Goal: Task Accomplishment & Management: Manage account settings

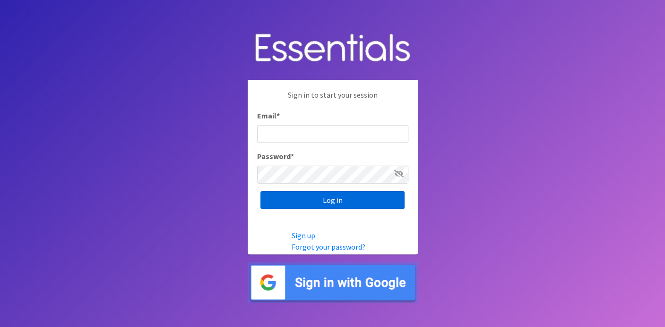
type input "[EMAIL_ADDRESS][DOMAIN_NAME]"
click at [310, 196] on input "Log in" at bounding box center [332, 200] width 144 height 18
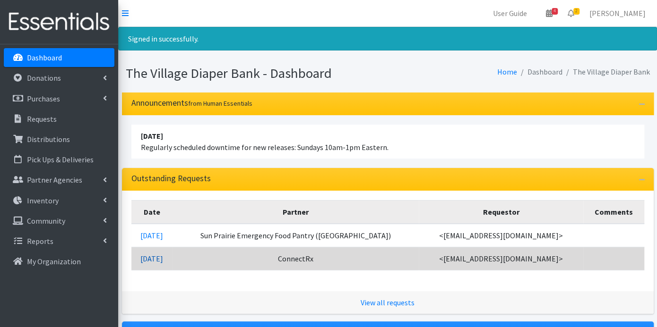
click at [163, 257] on link "09/04/2025" at bounding box center [151, 258] width 23 height 9
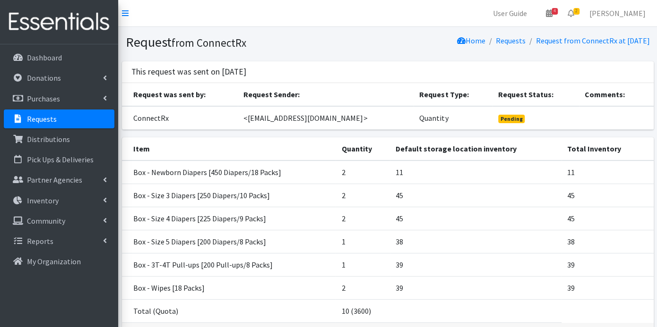
scroll to position [66, 0]
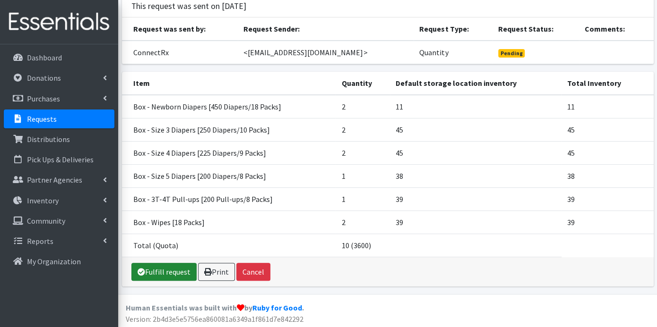
click at [164, 266] on link "Fulfill request" at bounding box center [163, 272] width 65 height 18
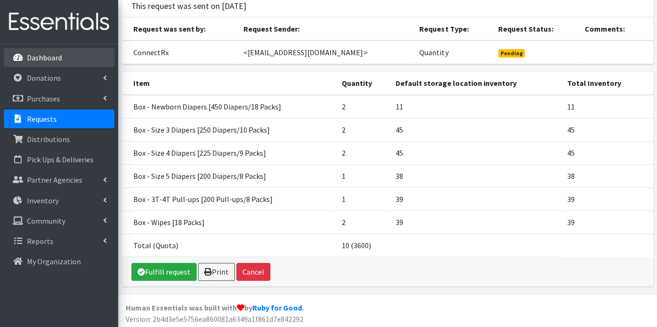
click at [50, 56] on p "Dashboard" at bounding box center [44, 57] width 35 height 9
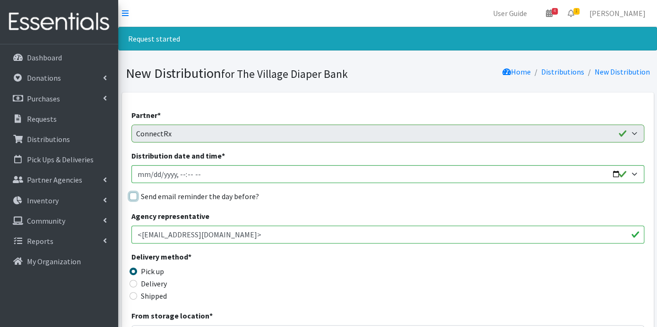
click at [131, 194] on input "Send email reminder the day before?" at bounding box center [133, 197] width 8 height 8
checkbox input "true"
click at [150, 173] on input "Distribution date and time *" at bounding box center [387, 174] width 513 height 18
type input "[DATE]T23:59"
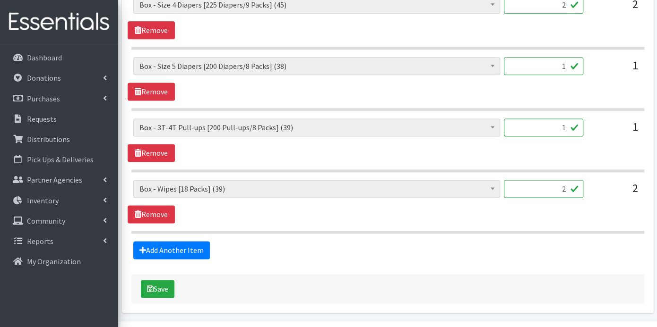
scroll to position [610, 0]
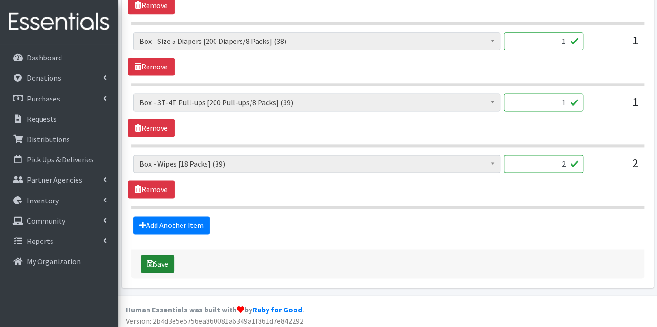
click at [163, 257] on button "Save" at bounding box center [158, 264] width 34 height 18
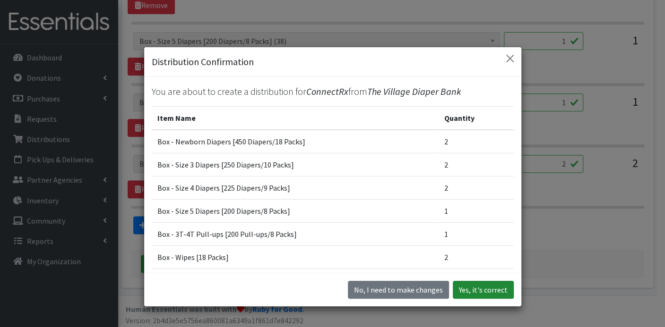
click at [489, 284] on button "Yes, it's correct" at bounding box center [483, 290] width 61 height 18
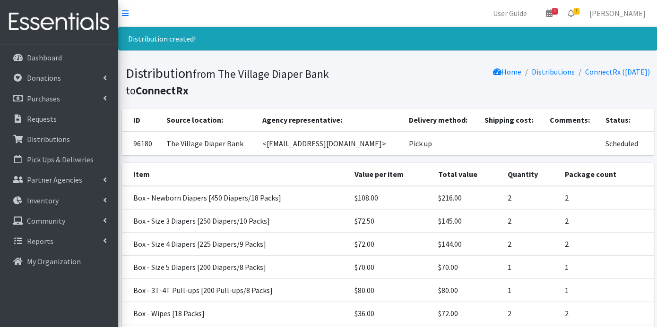
scroll to position [91, 0]
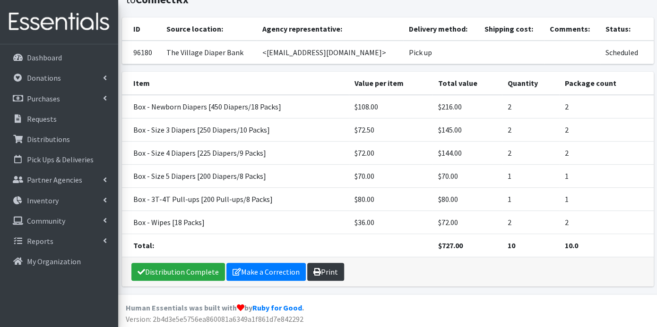
click at [323, 266] on link "Print" at bounding box center [325, 272] width 37 height 18
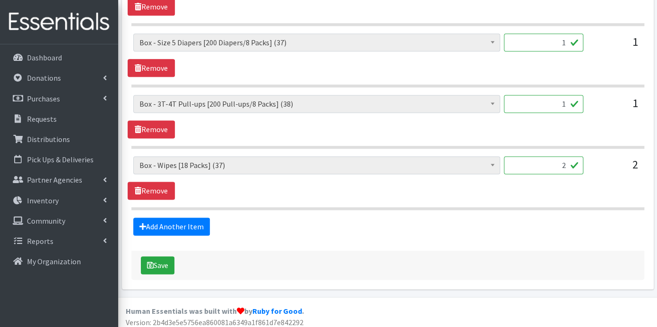
scroll to position [579, 0]
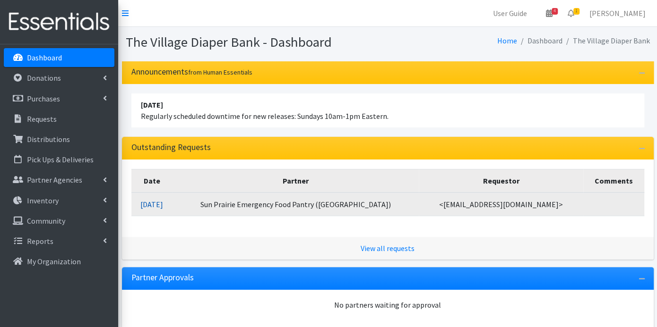
click at [157, 200] on link "[DATE]" at bounding box center [151, 204] width 23 height 9
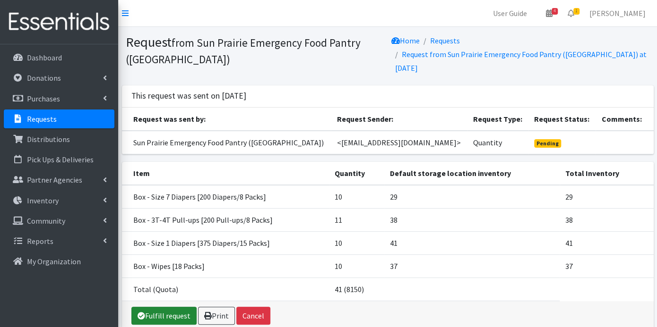
click at [159, 313] on link "Fulfill request" at bounding box center [163, 316] width 65 height 18
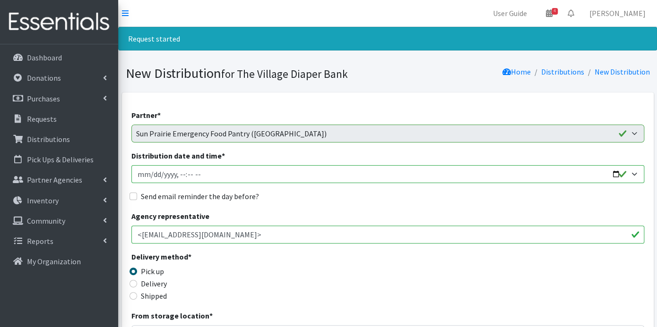
click at [148, 171] on input "Distribution date and time *" at bounding box center [387, 174] width 513 height 18
click at [179, 175] on input "Distribution date and time *" at bounding box center [387, 174] width 513 height 18
type input "2025-09-17T22:59"
click at [175, 173] on input "Distribution date and time *" at bounding box center [387, 174] width 513 height 18
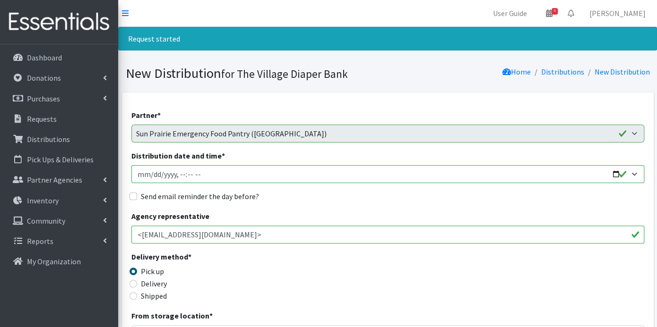
type input "2025-09-17T09:00"
click at [136, 197] on input "Send email reminder the day before?" at bounding box center [133, 197] width 8 height 8
checkbox input "true"
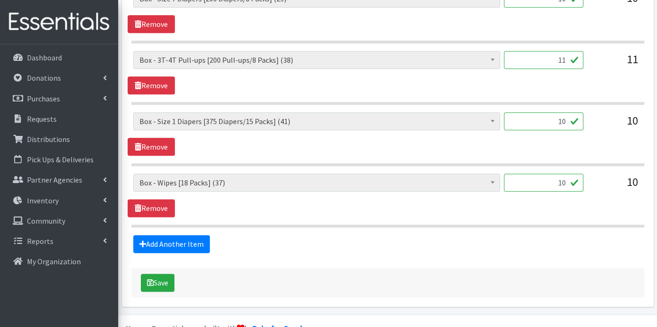
scroll to position [488, 0]
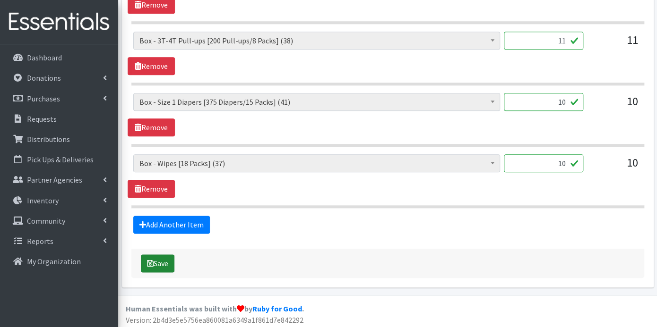
click at [159, 261] on button "Save" at bounding box center [158, 264] width 34 height 18
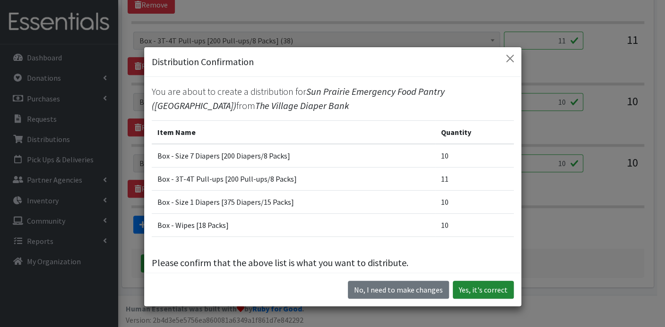
click at [474, 288] on button "Yes, it's correct" at bounding box center [483, 290] width 61 height 18
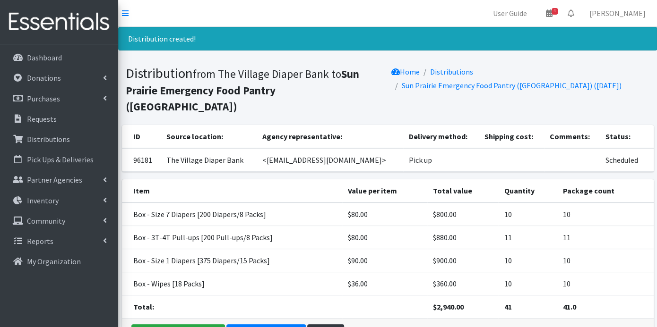
click at [57, 140] on p "Distributions" at bounding box center [48, 139] width 43 height 9
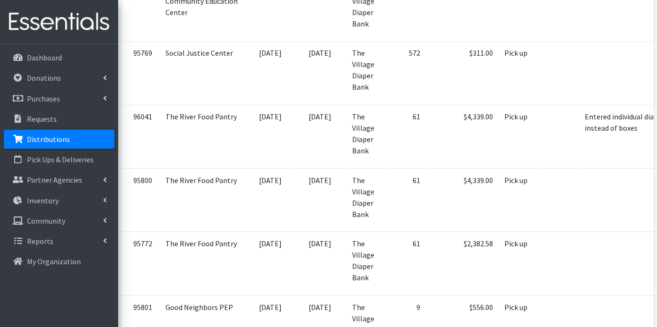
scroll to position [735, 0]
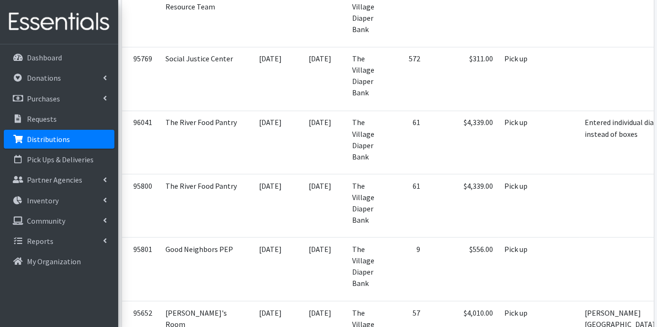
scroll to position [787, 0]
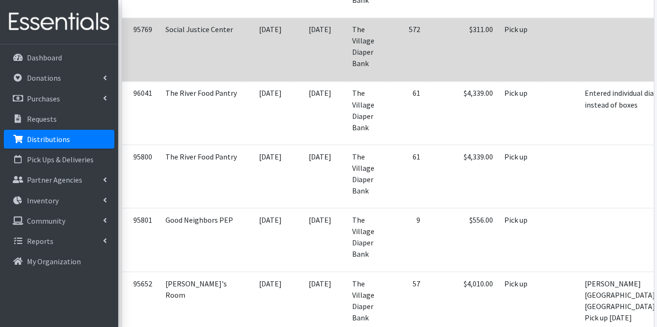
drag, startPoint x: 643, startPoint y: 180, endPoint x: 382, endPoint y: 46, distance: 293.1
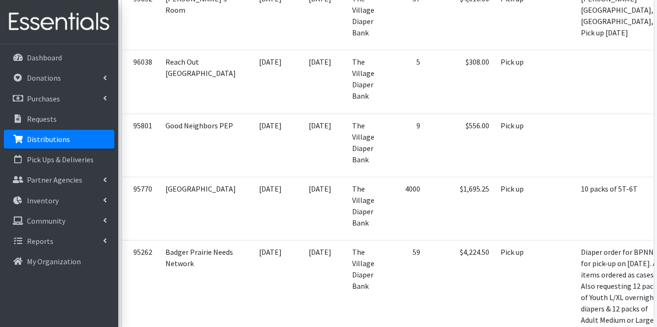
scroll to position [1155, 0]
